Goal: Information Seeking & Learning: Understand process/instructions

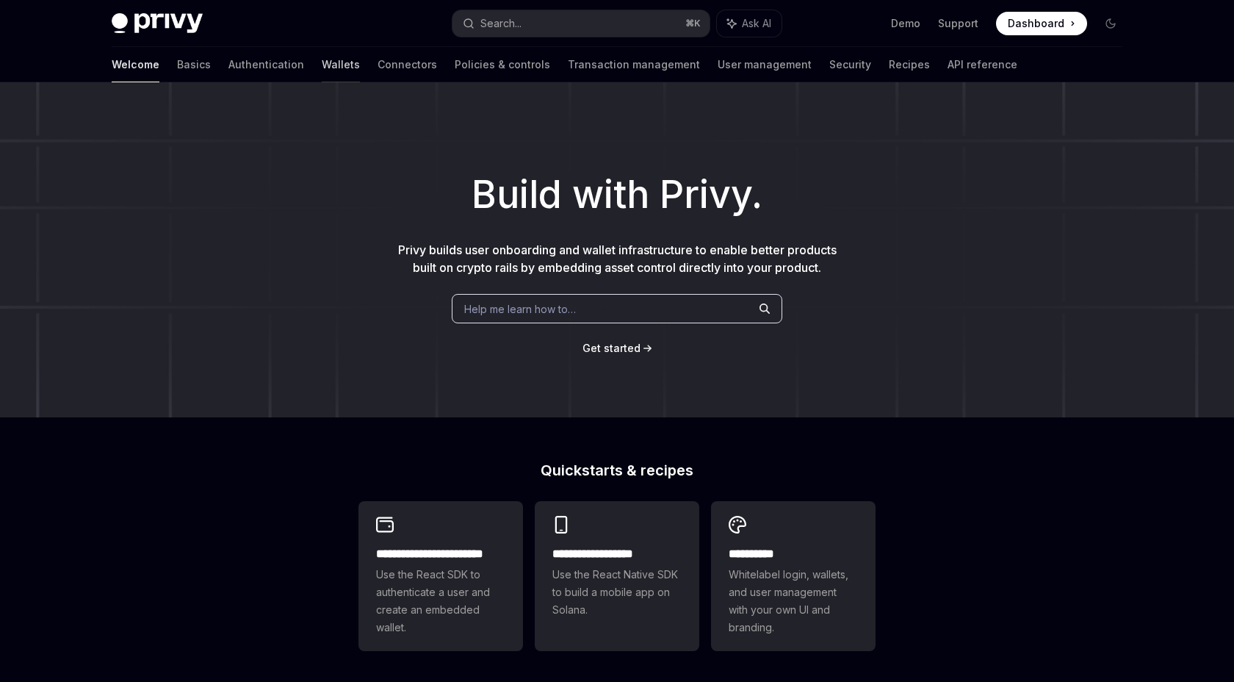
click at [322, 72] on link "Wallets" at bounding box center [341, 64] width 38 height 35
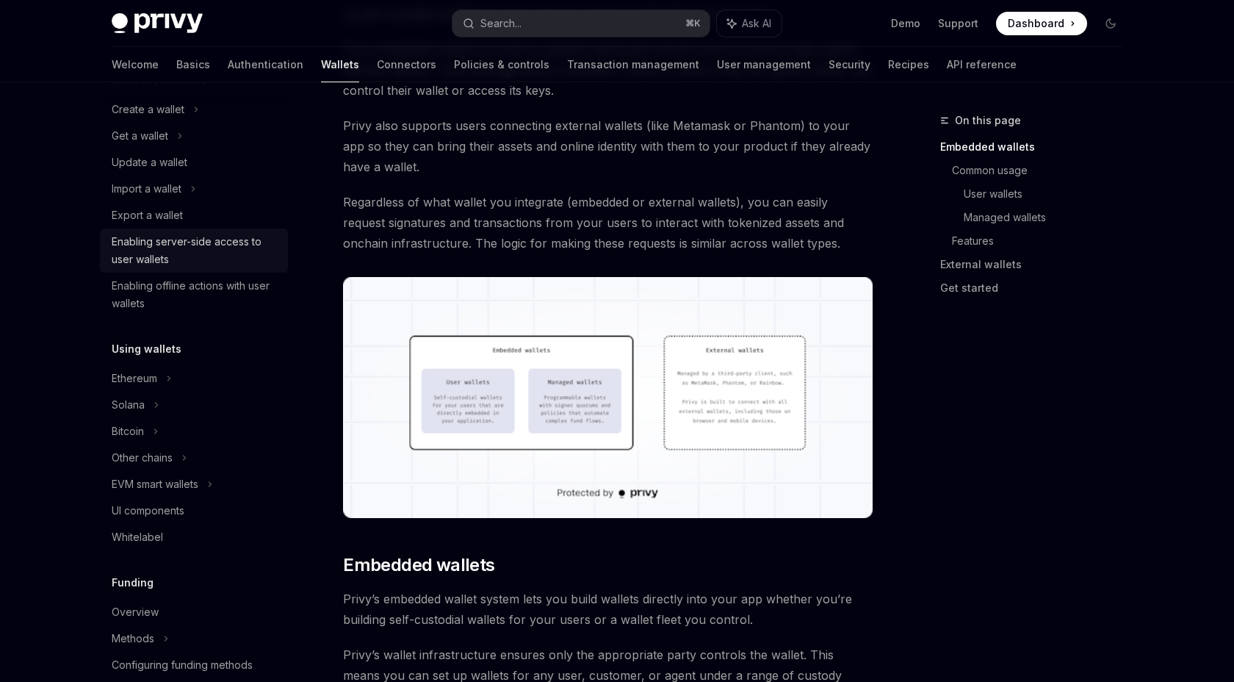
scroll to position [50, 0]
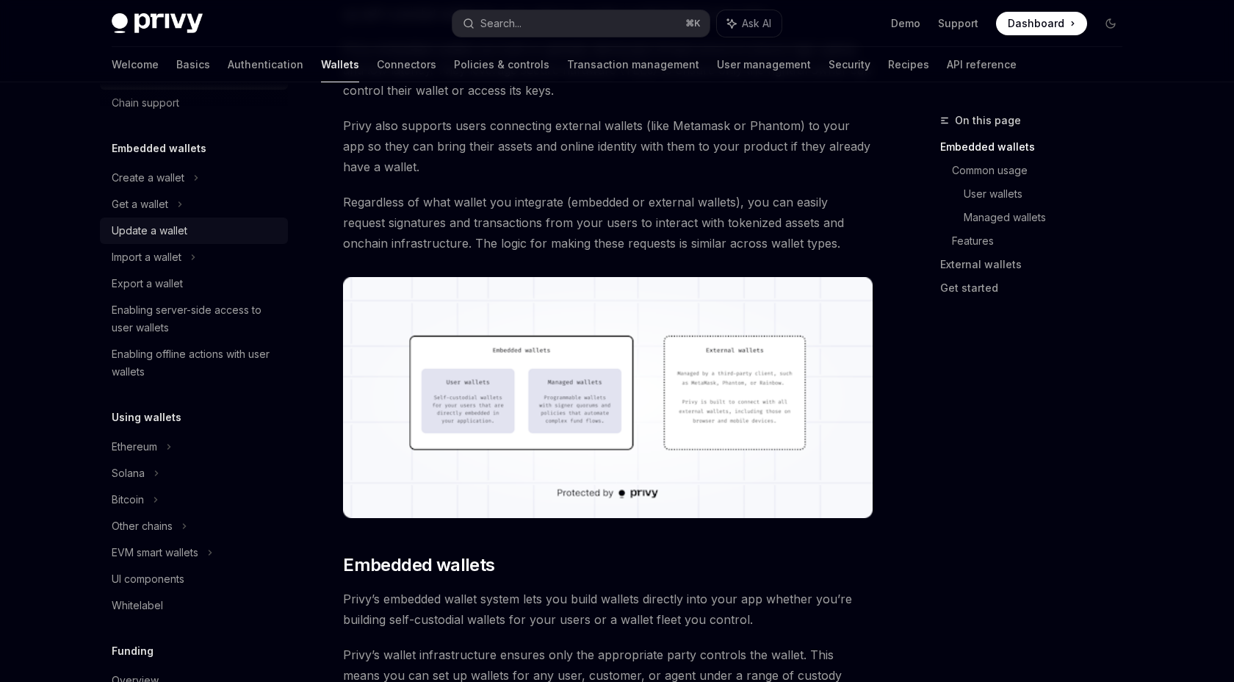
click at [162, 234] on div "Update a wallet" at bounding box center [150, 231] width 76 height 18
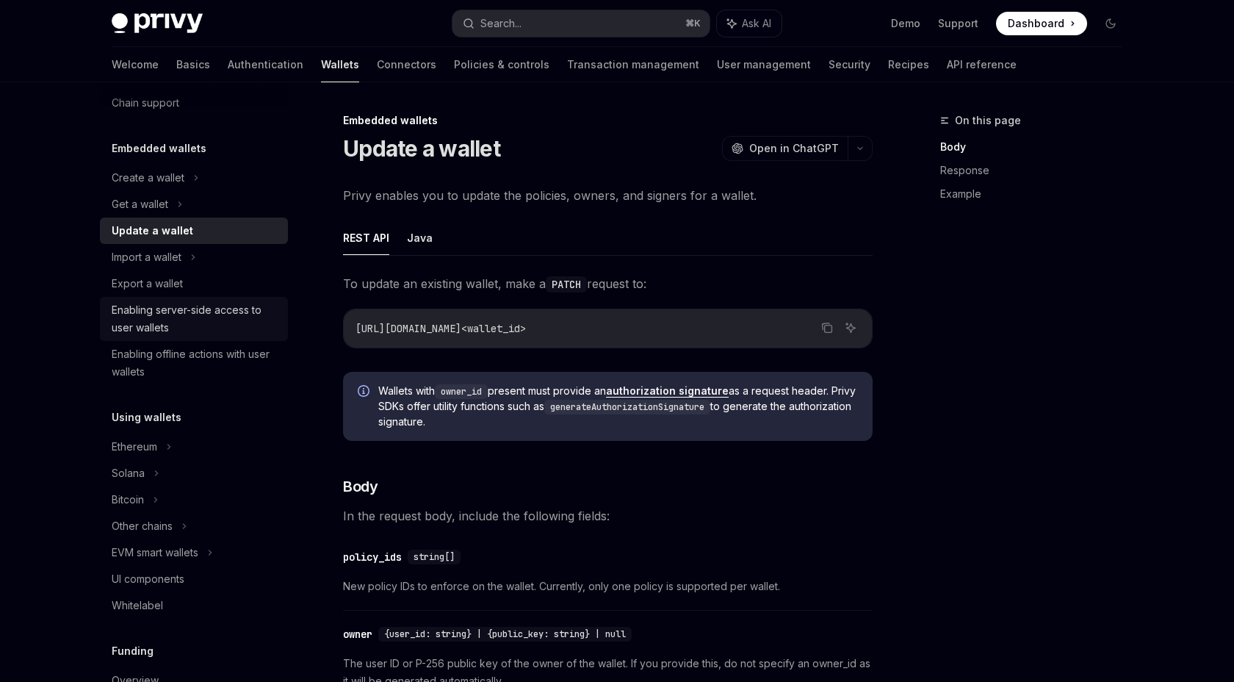
click at [217, 309] on div "Enabling server-side access to user wallets" at bounding box center [195, 318] width 167 height 35
type textarea "*"
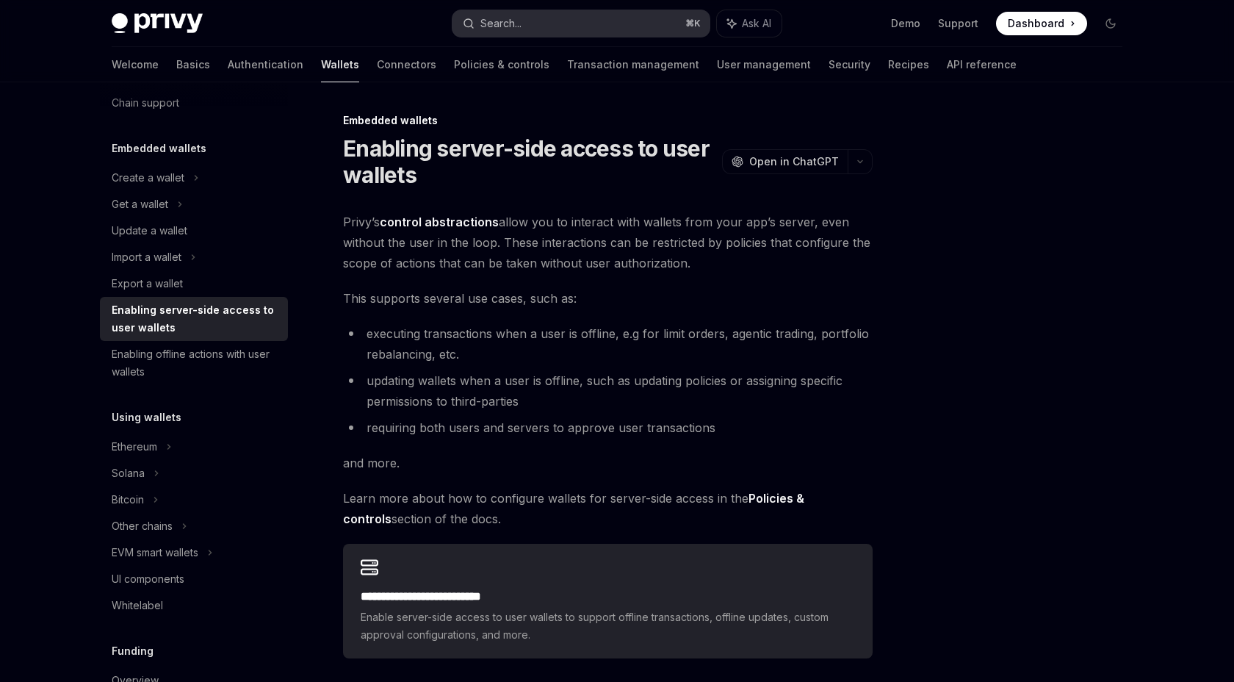
click at [625, 29] on button "Search... ⌘ K" at bounding box center [580, 23] width 257 height 26
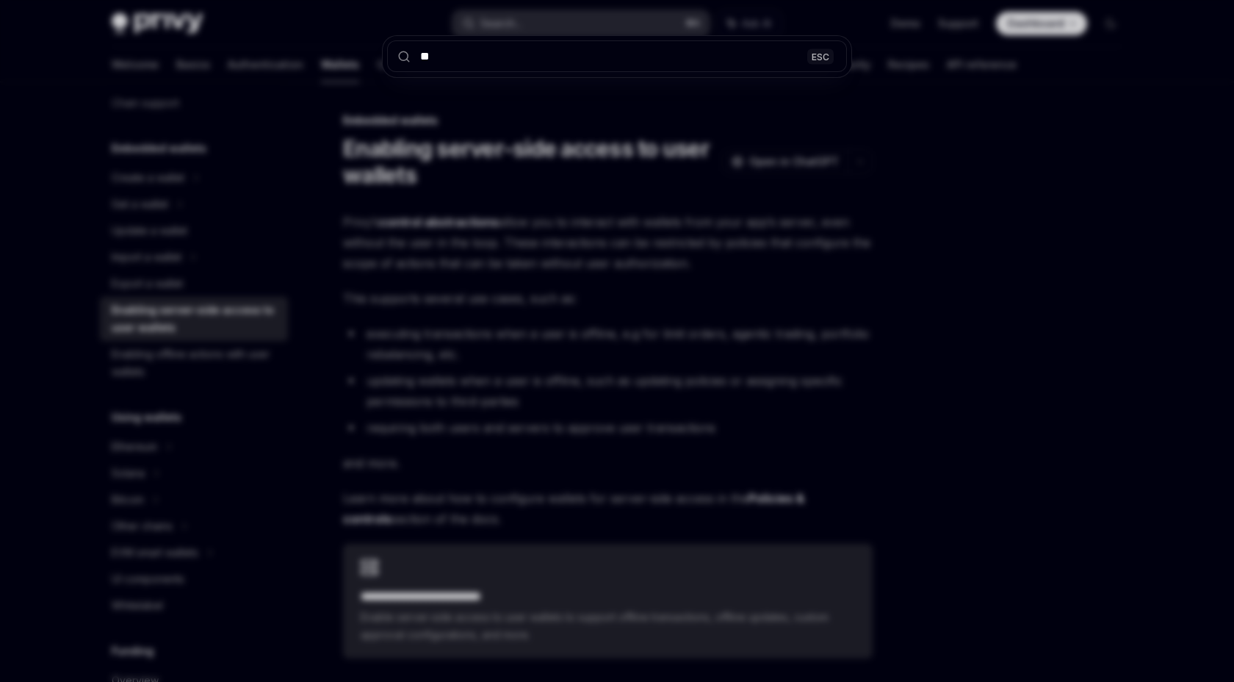
type input "***"
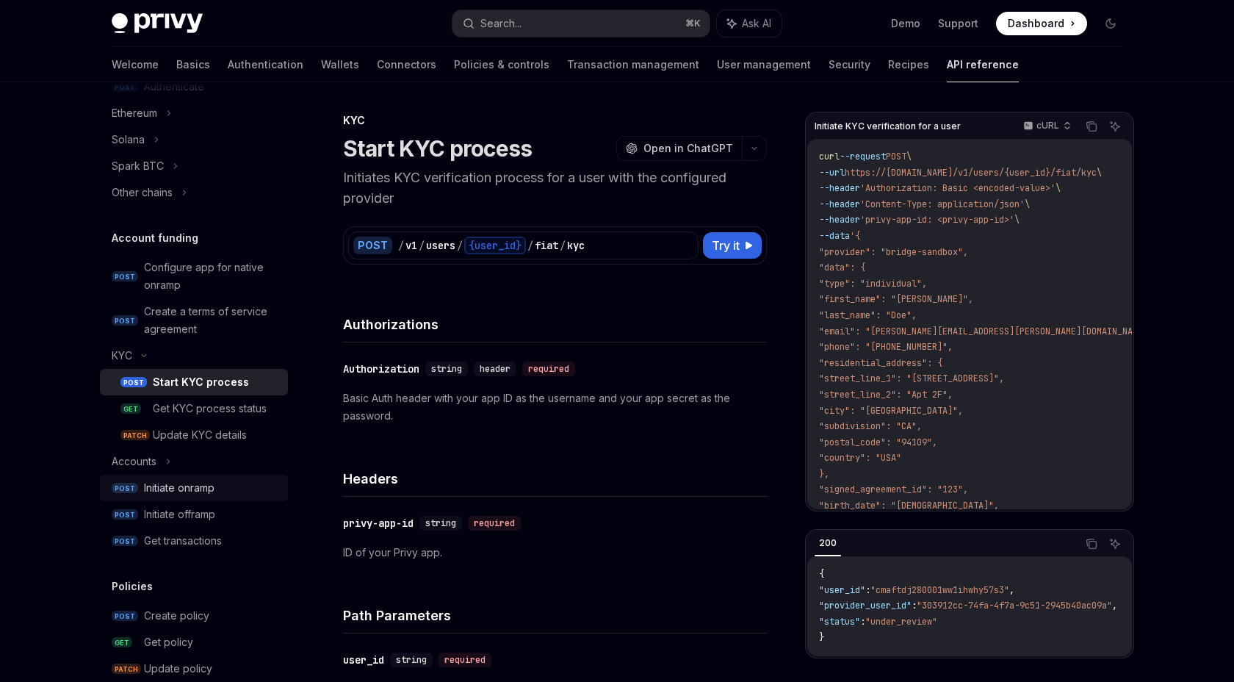
click at [209, 491] on div "Initiate onramp" at bounding box center [179, 488] width 71 height 18
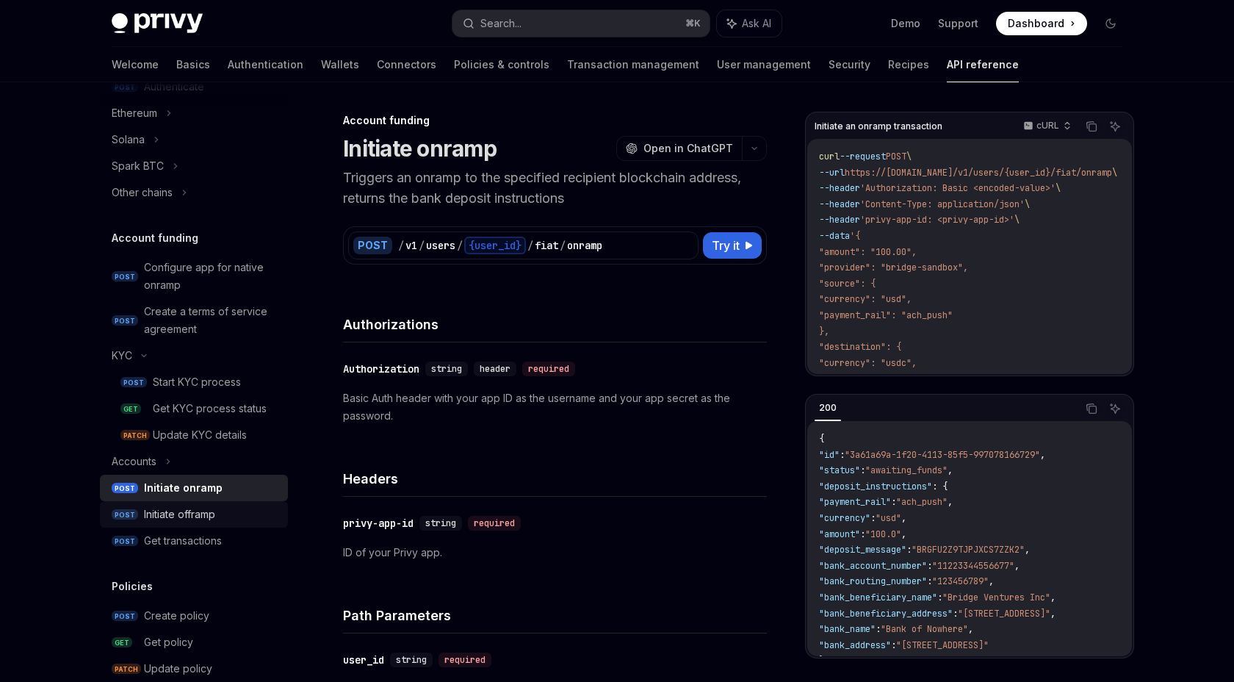
click at [197, 522] on div "Initiate offramp" at bounding box center [179, 514] width 71 height 18
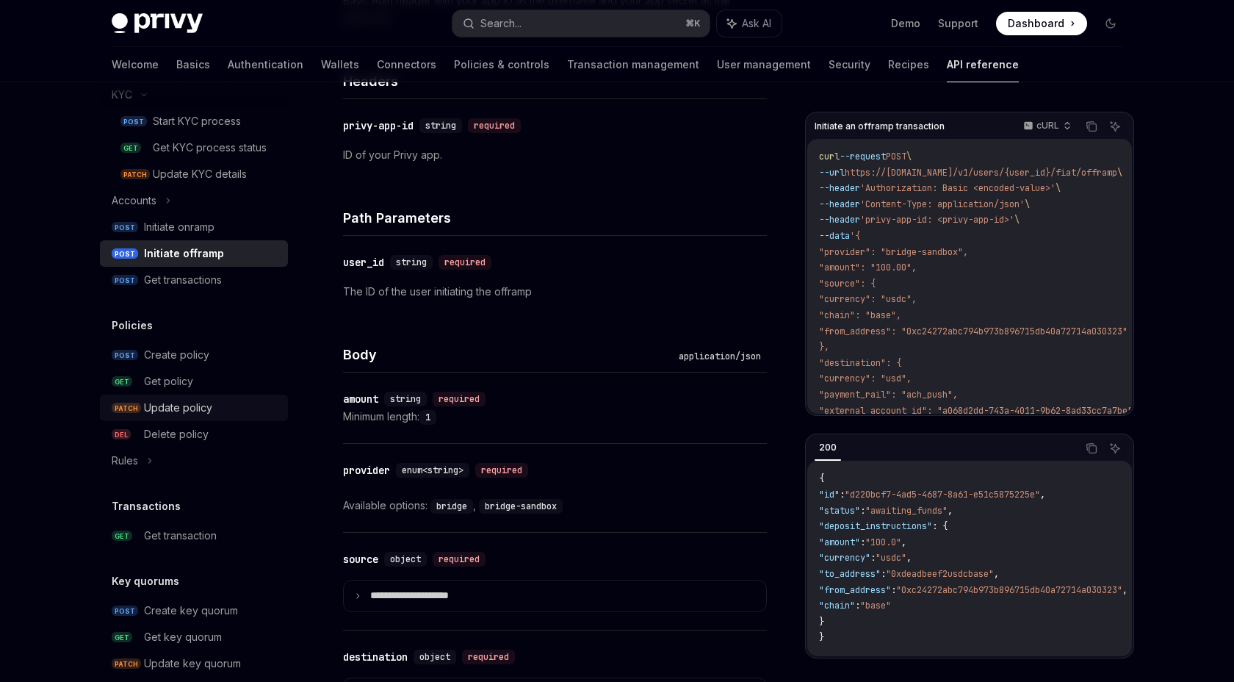
scroll to position [647, 0]
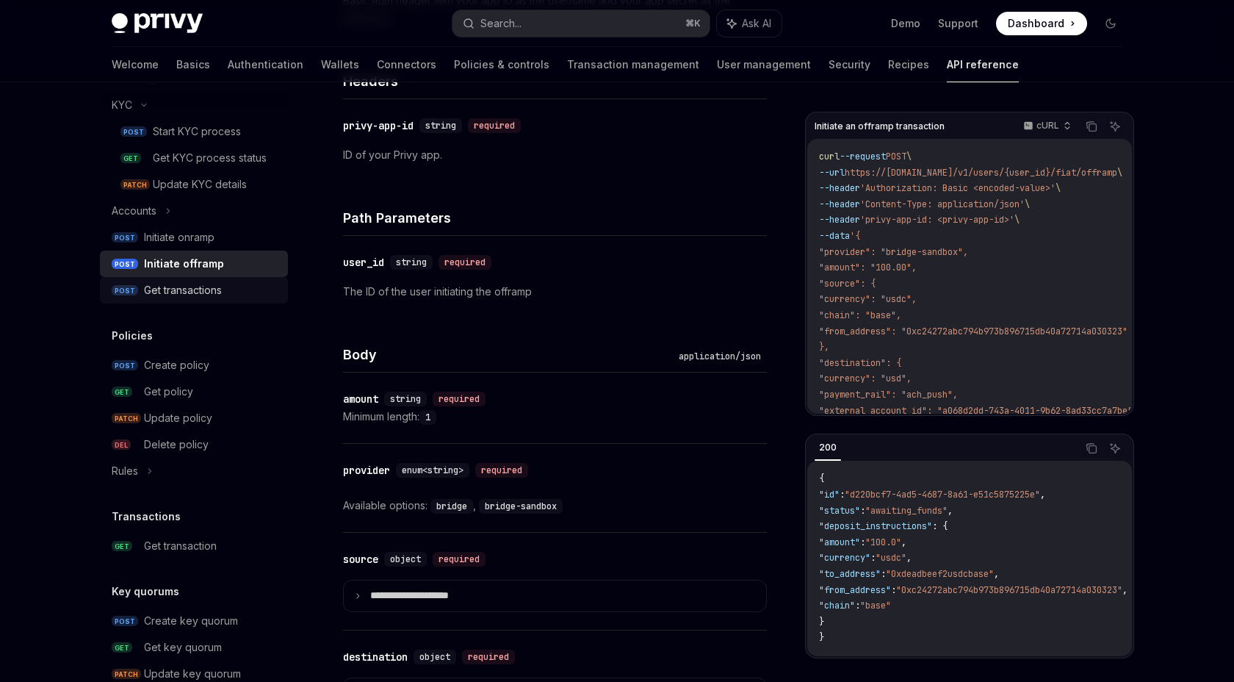
click at [184, 297] on div "Get transactions" at bounding box center [183, 290] width 78 height 18
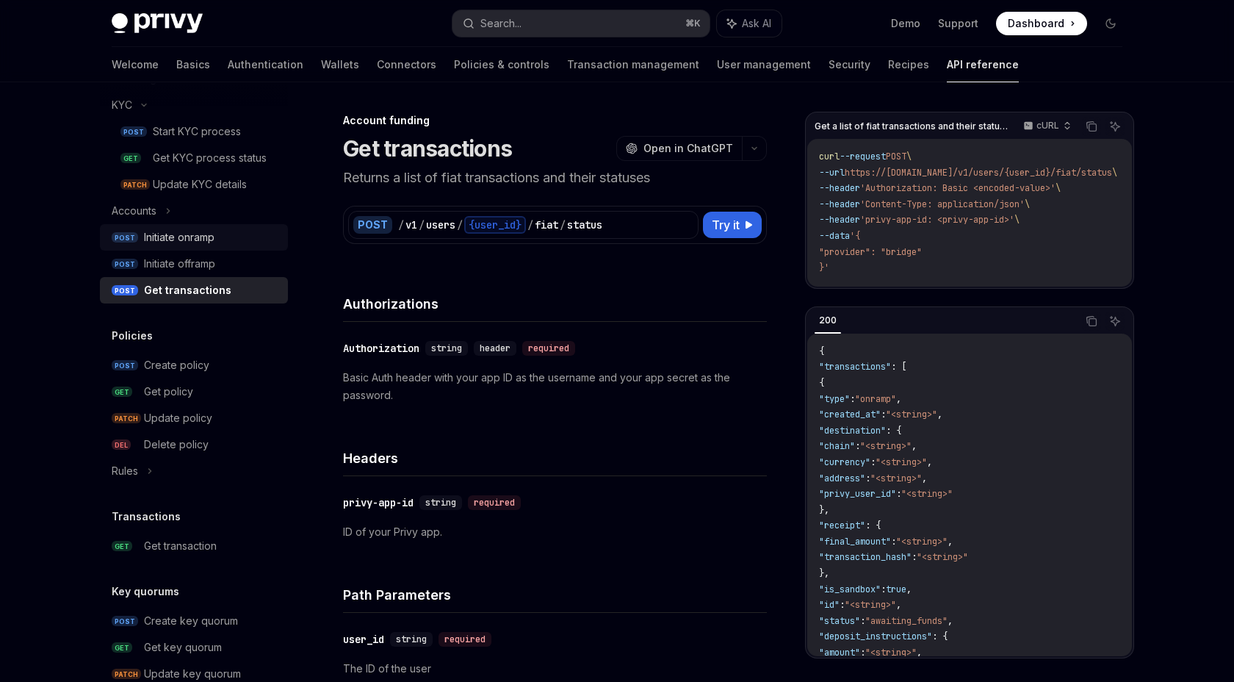
click at [200, 236] on div "Initiate onramp" at bounding box center [179, 237] width 71 height 18
type textarea "*"
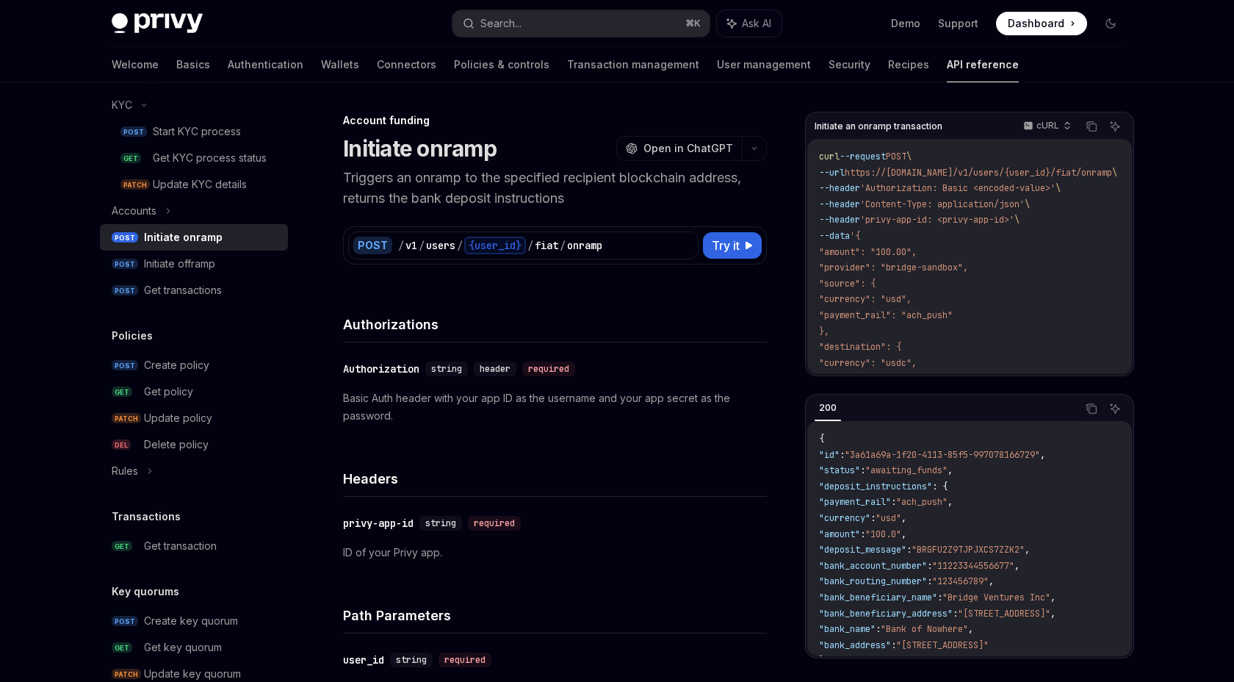
click at [704, 330] on h4 "Authorizations" at bounding box center [555, 324] width 424 height 20
